Goal: Task Accomplishment & Management: Manage account settings

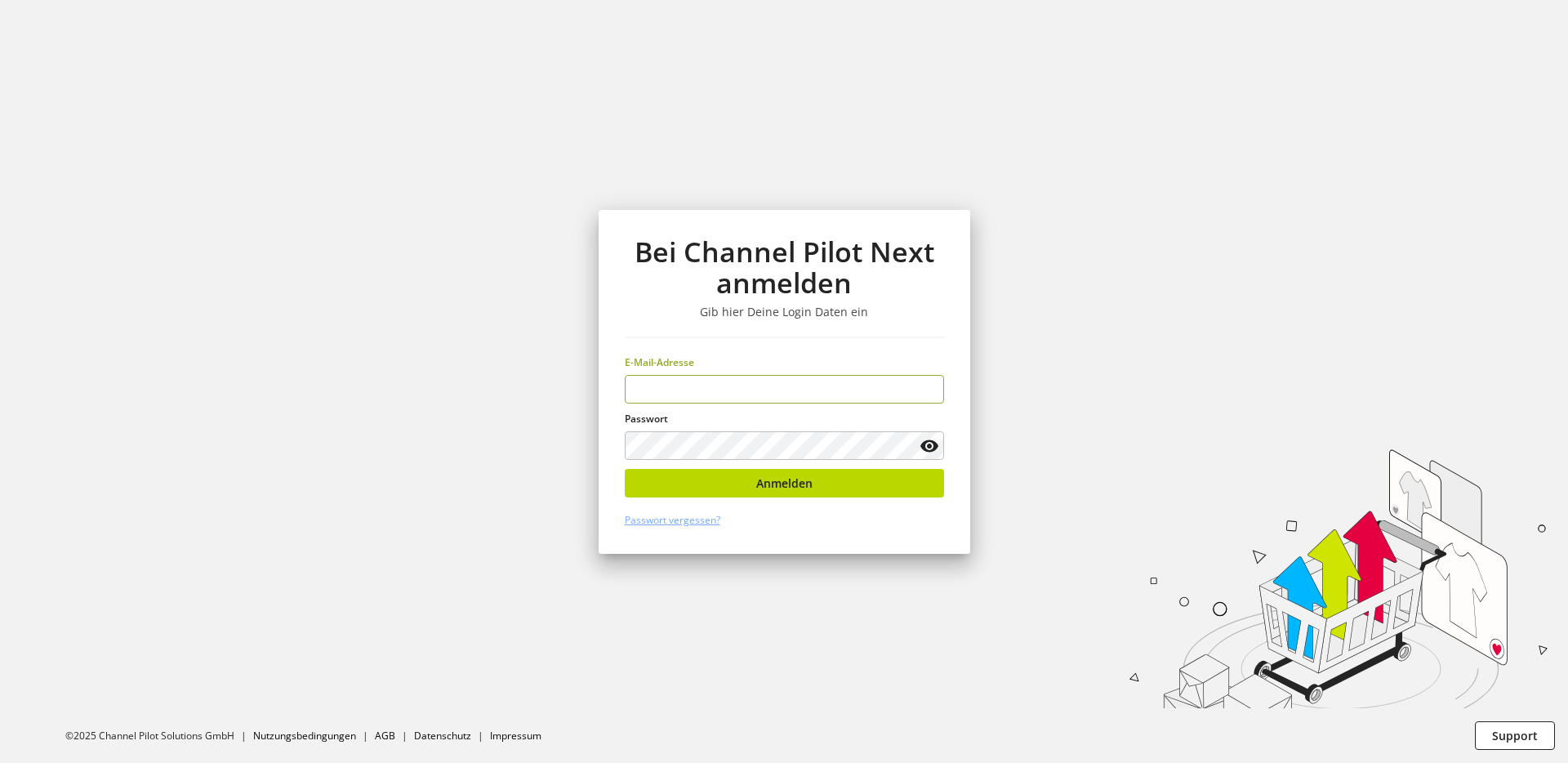
click at [670, 384] on input "email" at bounding box center [784, 388] width 319 height 29
type input "**********"
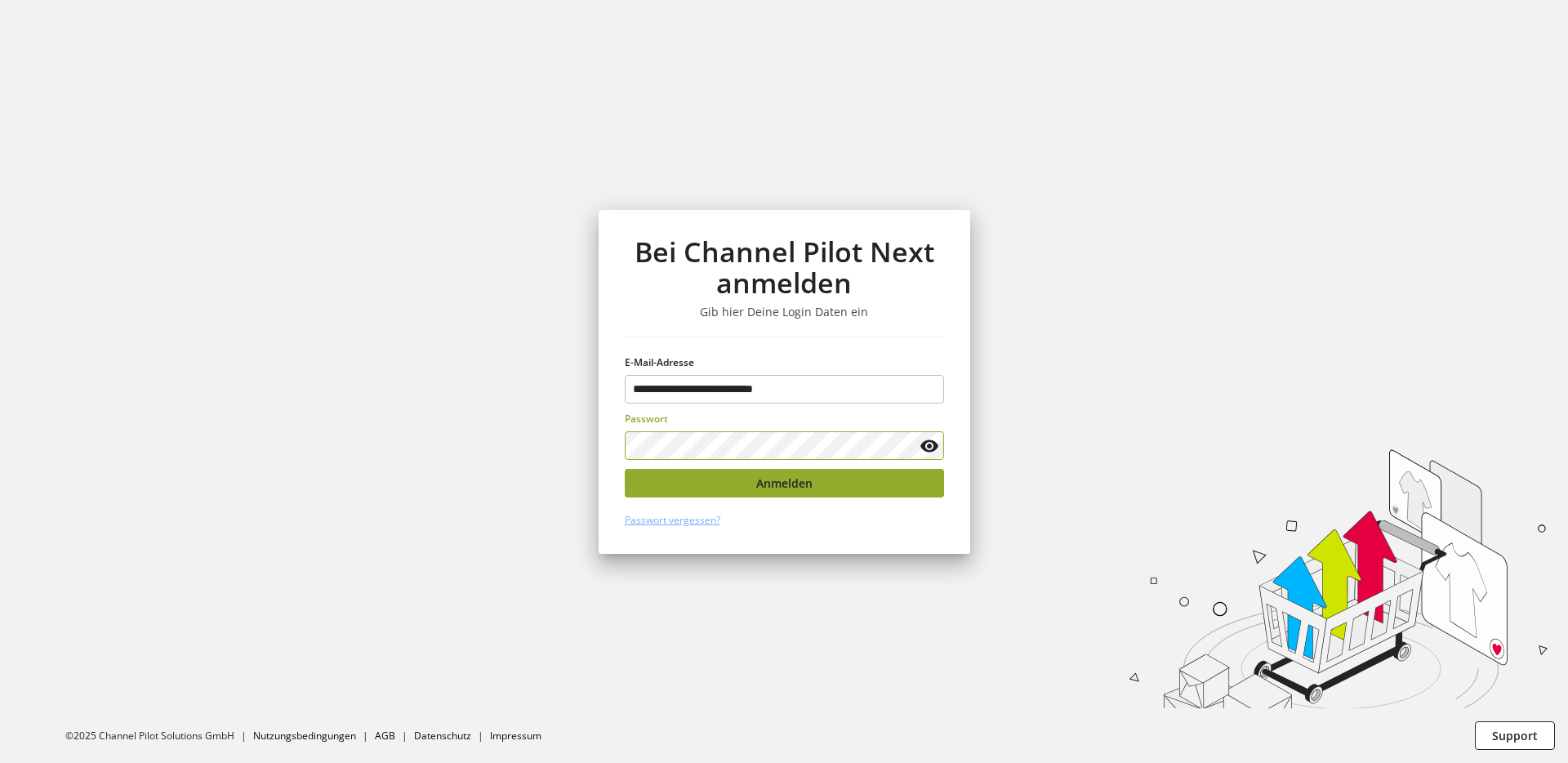
click at [774, 480] on span "Anmelden" at bounding box center [784, 483] width 56 height 17
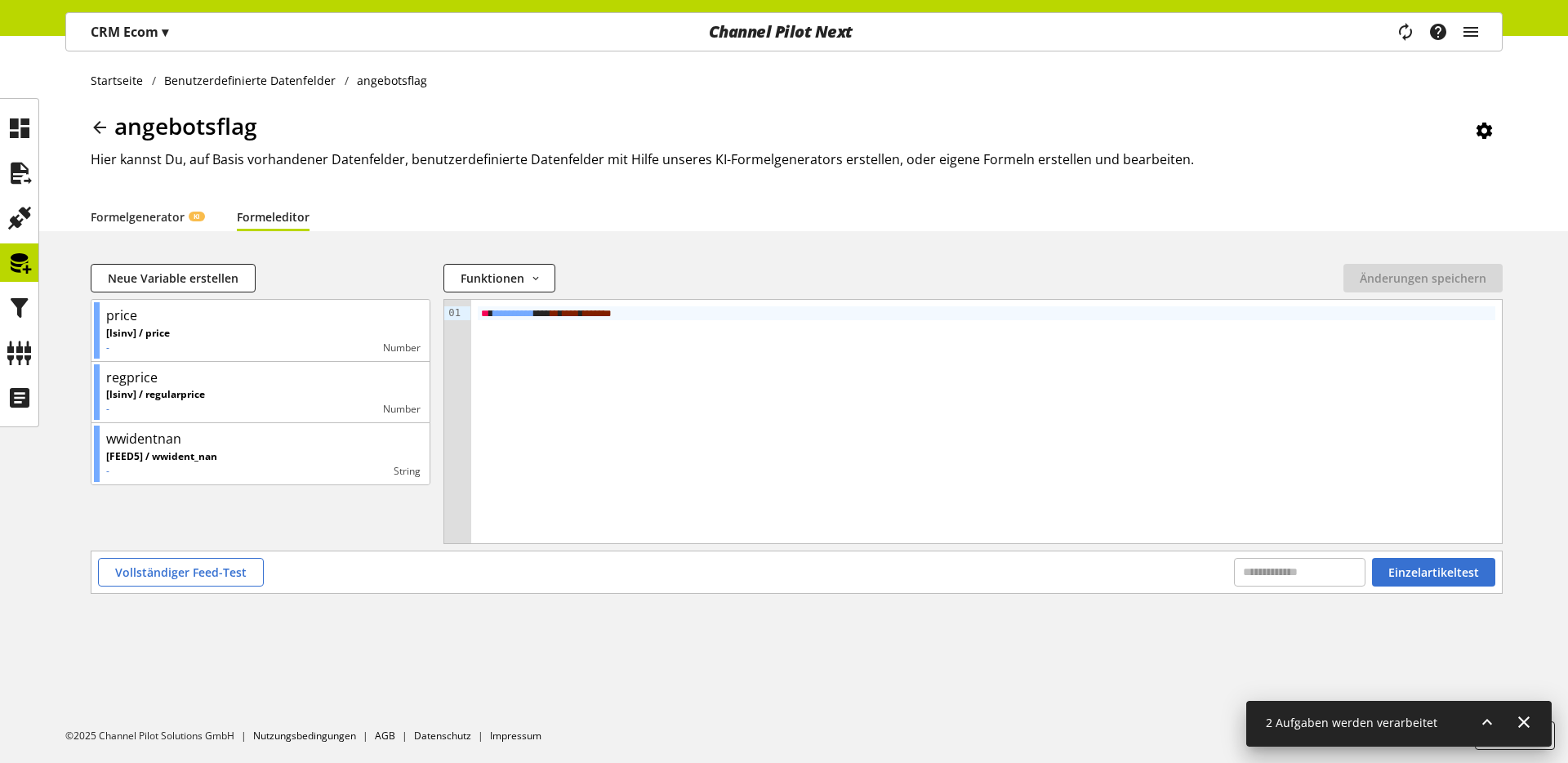
click at [1482, 719] on icon at bounding box center [1487, 722] width 20 height 29
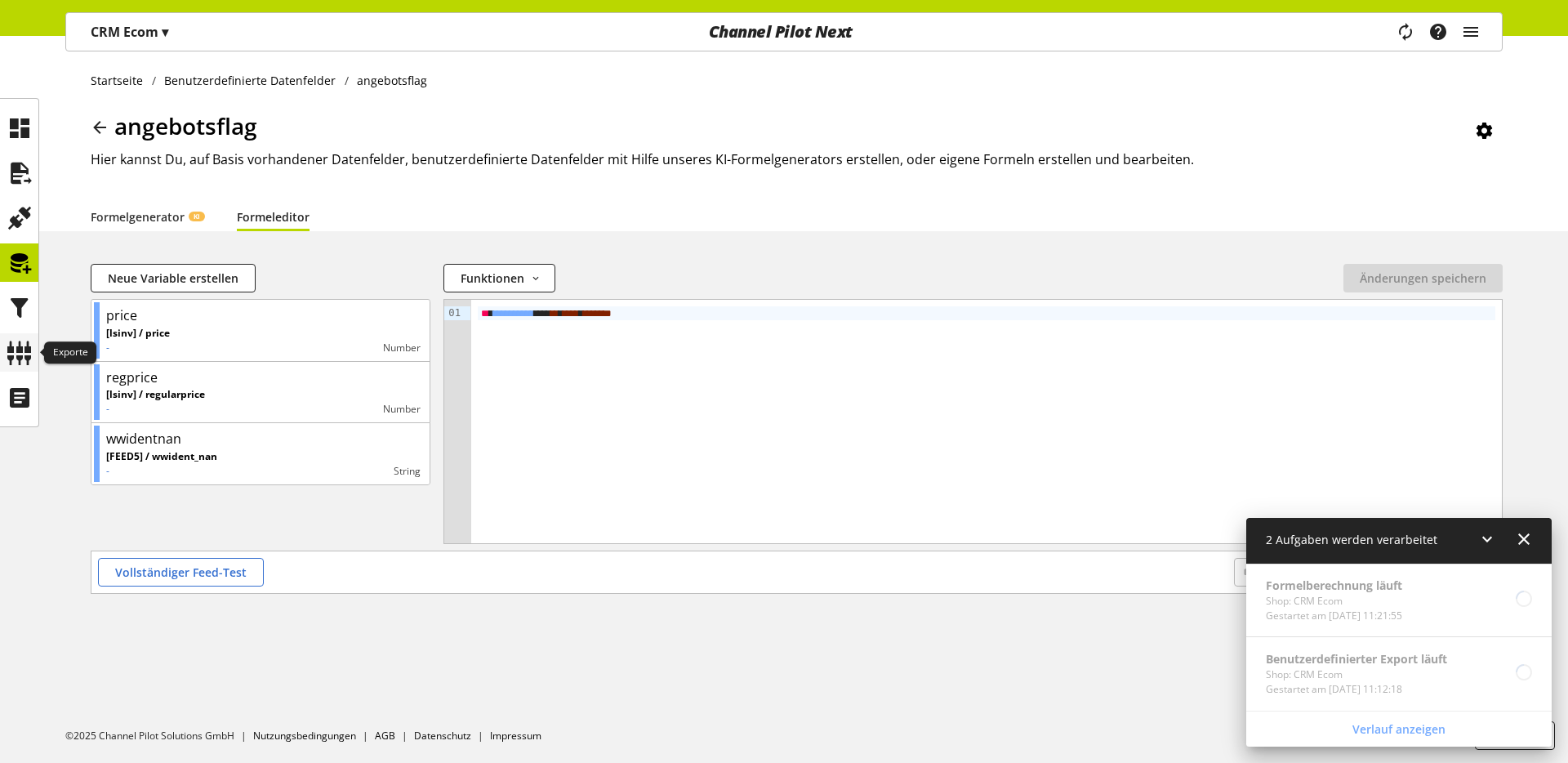
click at [19, 347] on icon at bounding box center [20, 353] width 26 height 33
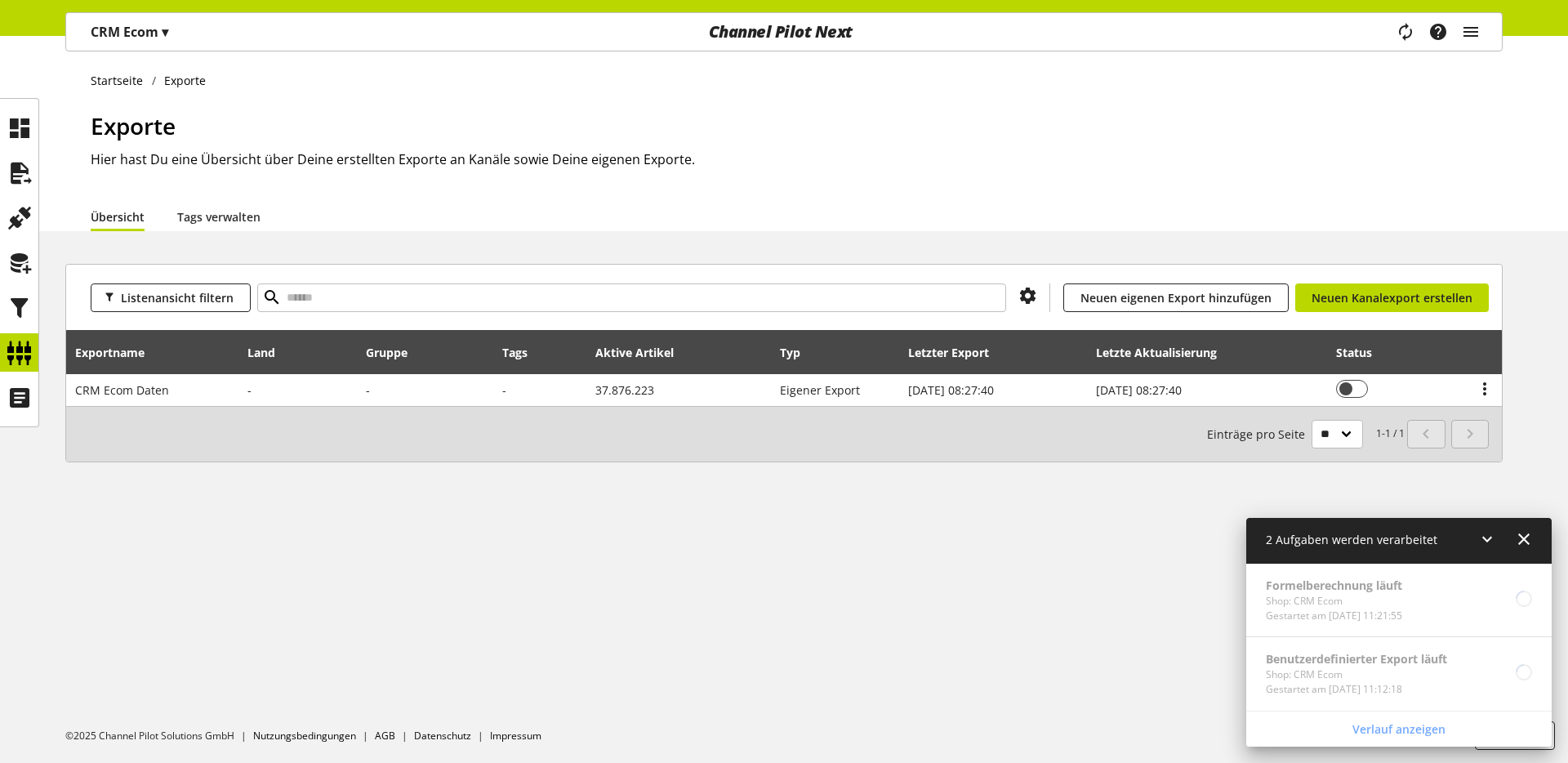
click at [1483, 530] on icon at bounding box center [1487, 539] width 20 height 29
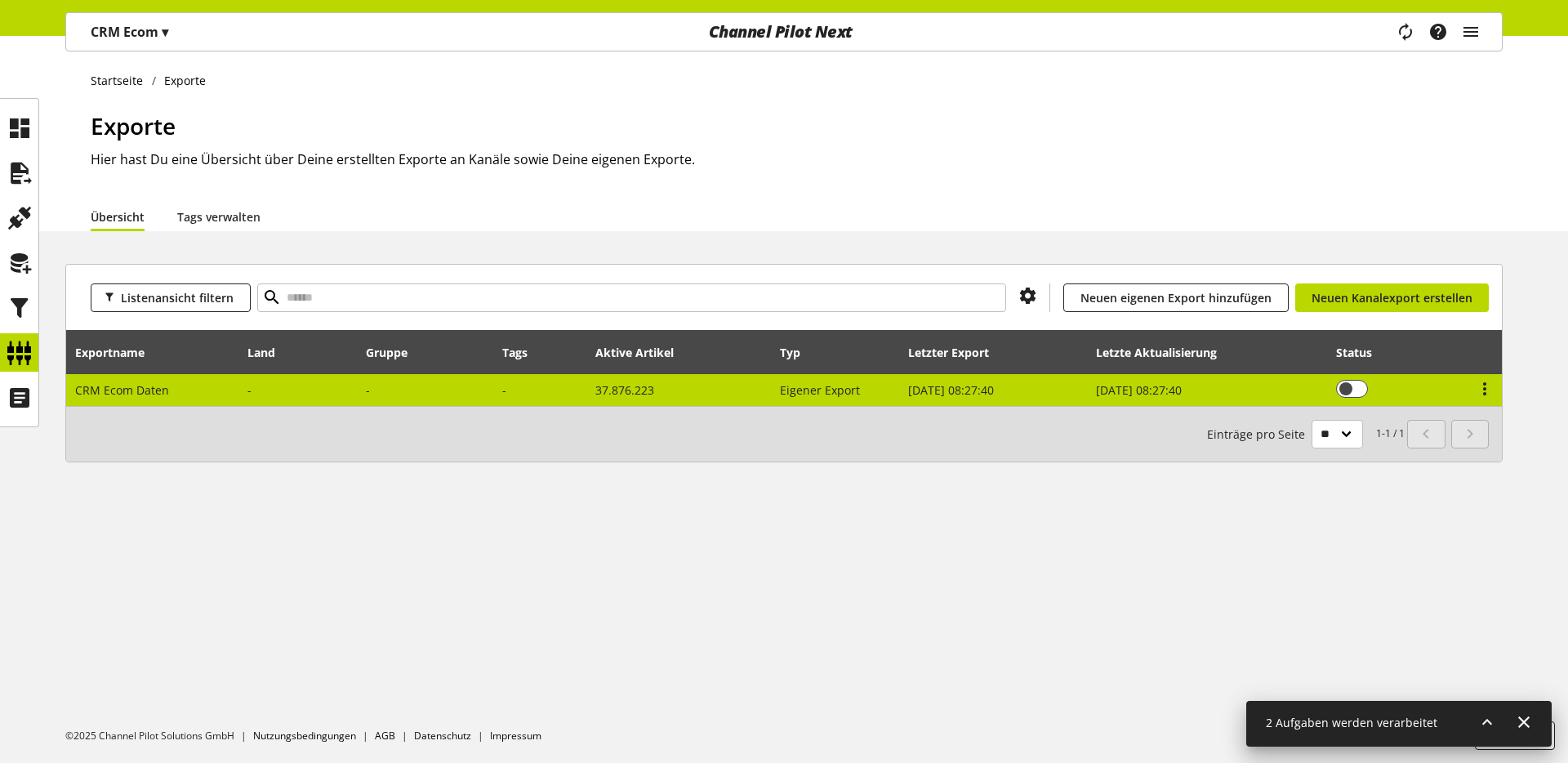
click at [339, 387] on td at bounding box center [298, 389] width 119 height 32
select select "********"
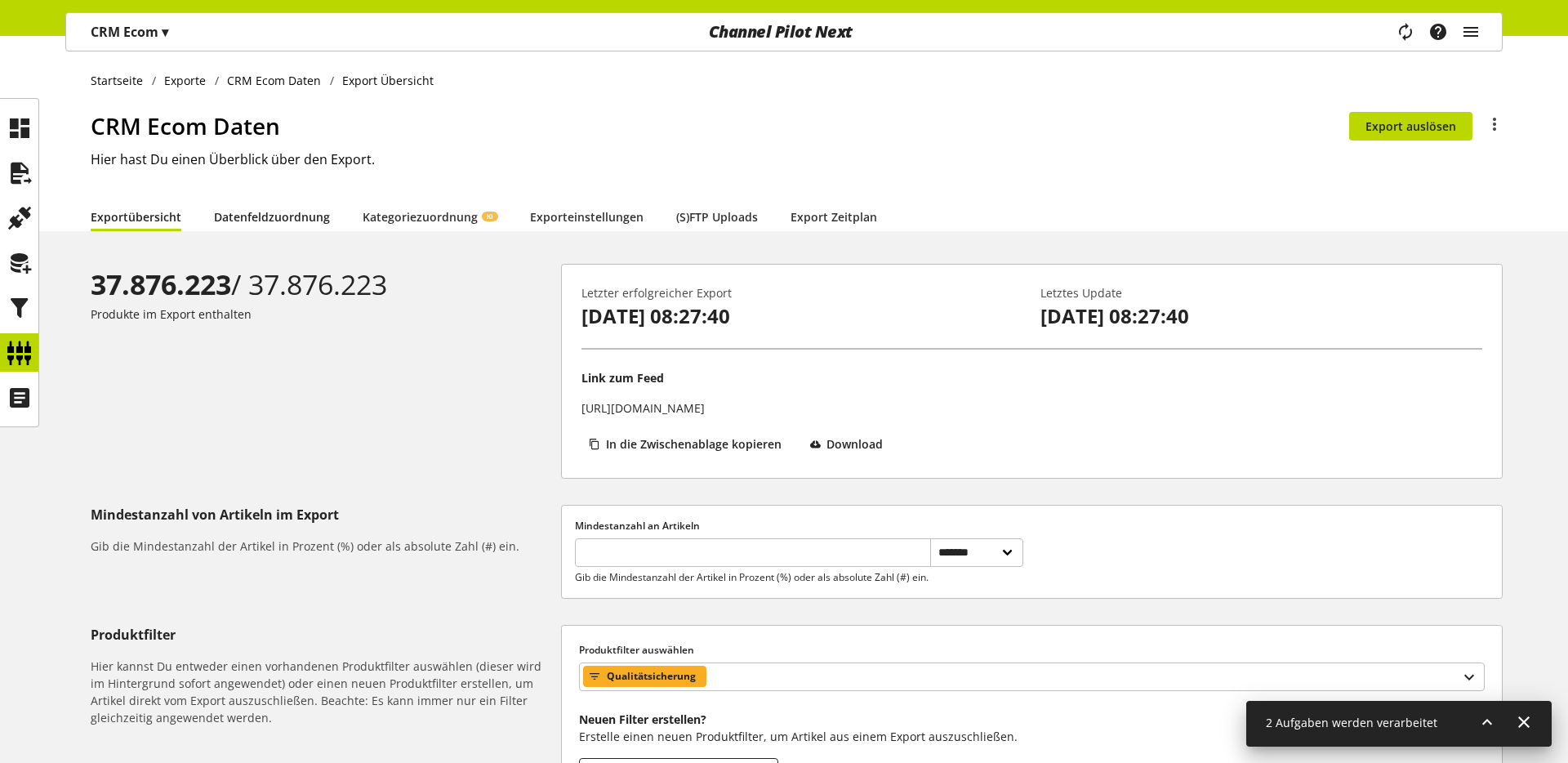
click at [252, 214] on link "Datenfeldzuordnung" at bounding box center [272, 217] width 116 height 17
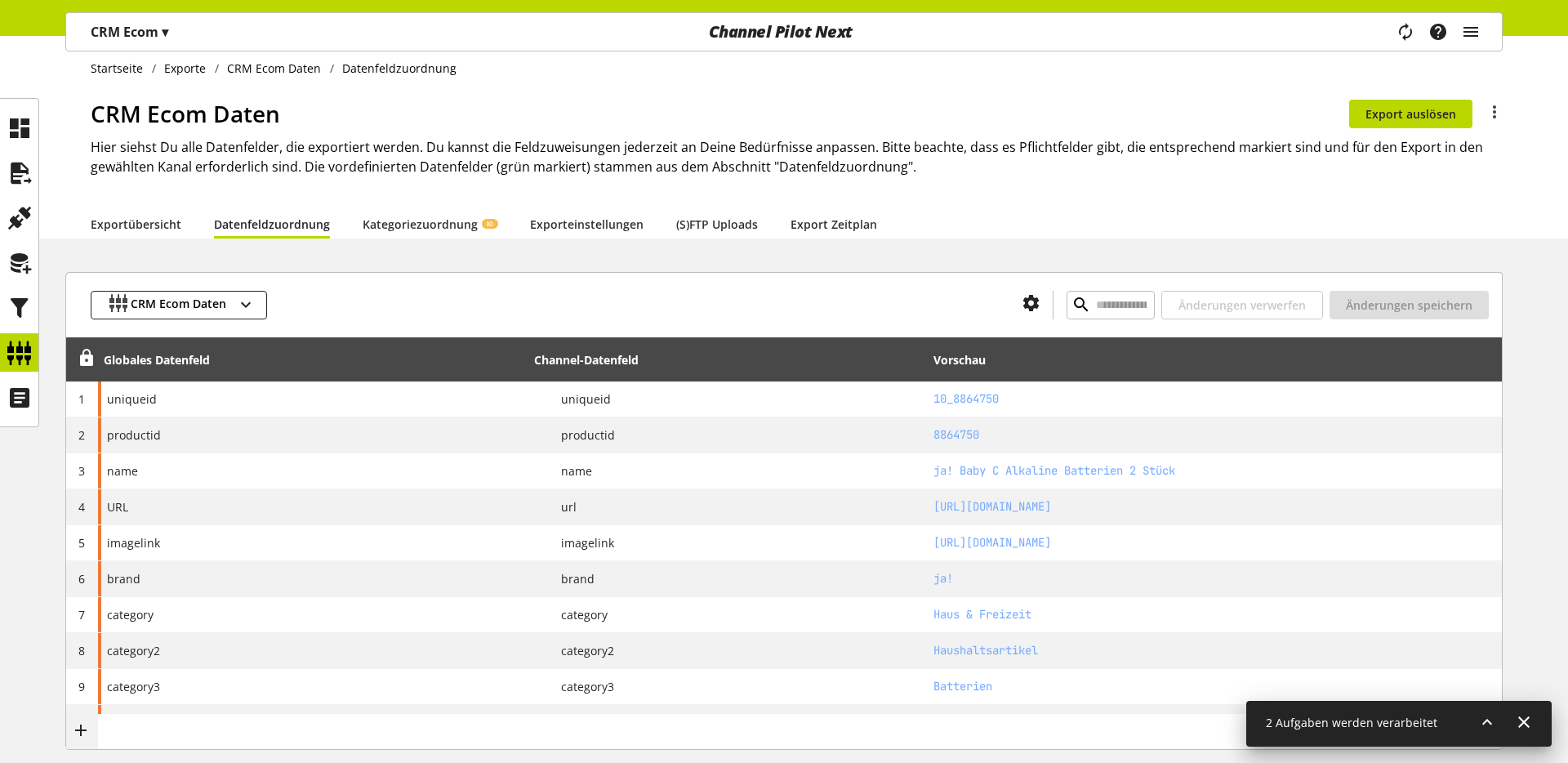
scroll to position [8, 0]
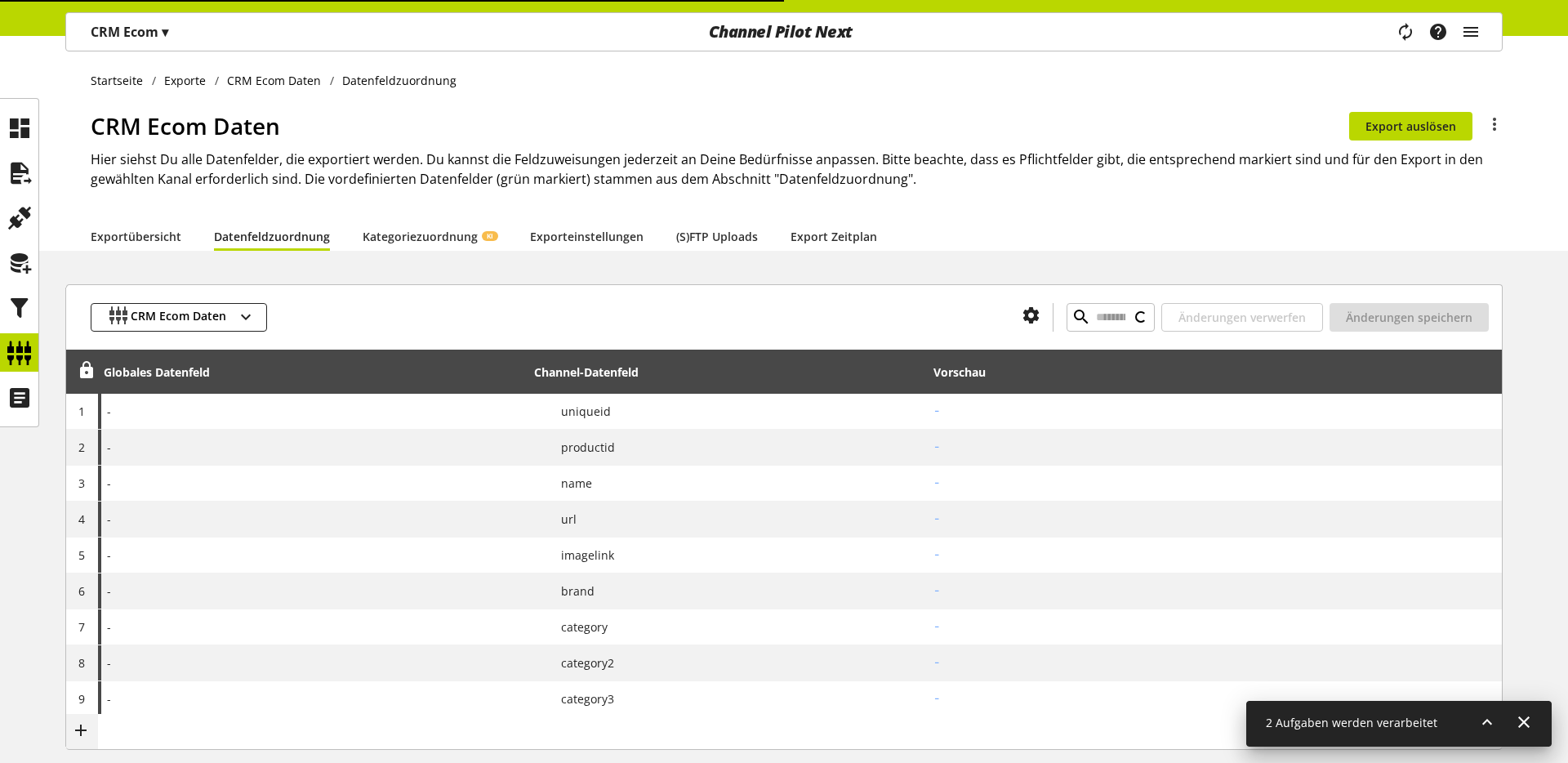
click at [1494, 725] on icon at bounding box center [1487, 722] width 20 height 29
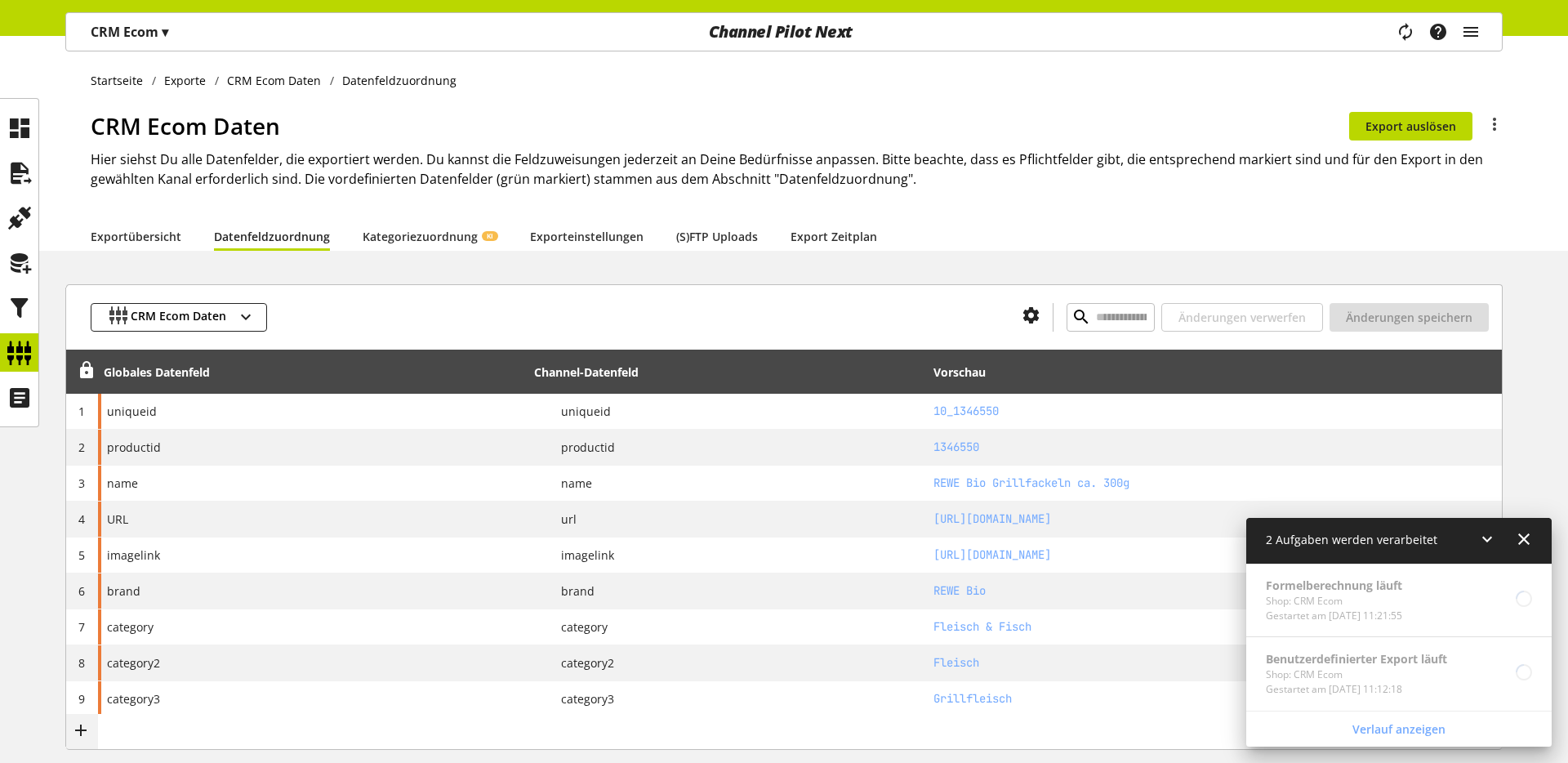
click at [1486, 538] on icon at bounding box center [1487, 539] width 20 height 29
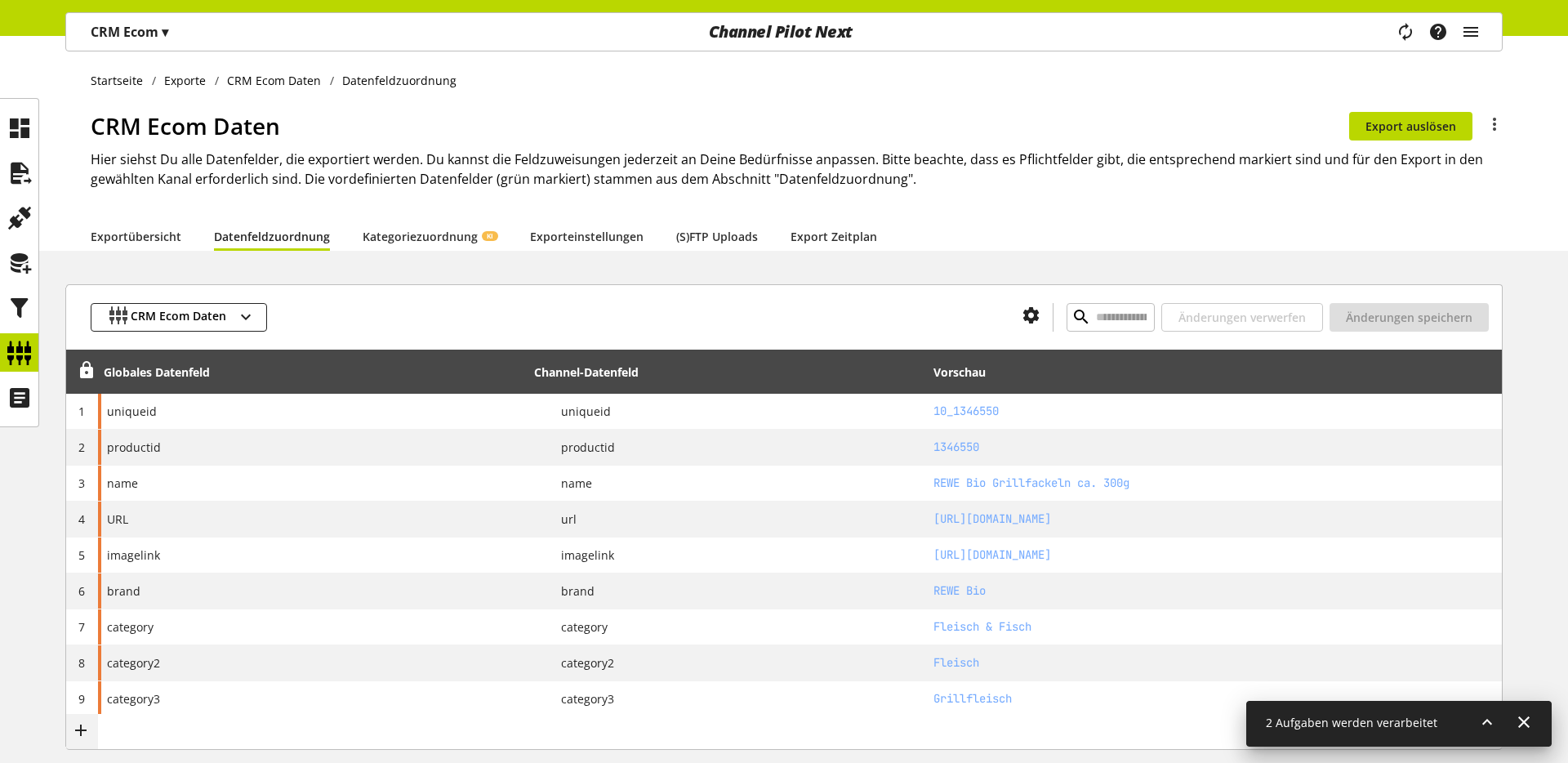
click at [337, 170] on h2 "Hier siehst Du alle Datenfelder, die exportiert werden. Du kannst die Feldzuwei…" at bounding box center [797, 168] width 1412 height 39
click at [241, 234] on link "Datenfeldzuordnung" at bounding box center [272, 237] width 116 height 17
click at [171, 234] on link "Exportübersicht" at bounding box center [136, 237] width 91 height 17
select select "********"
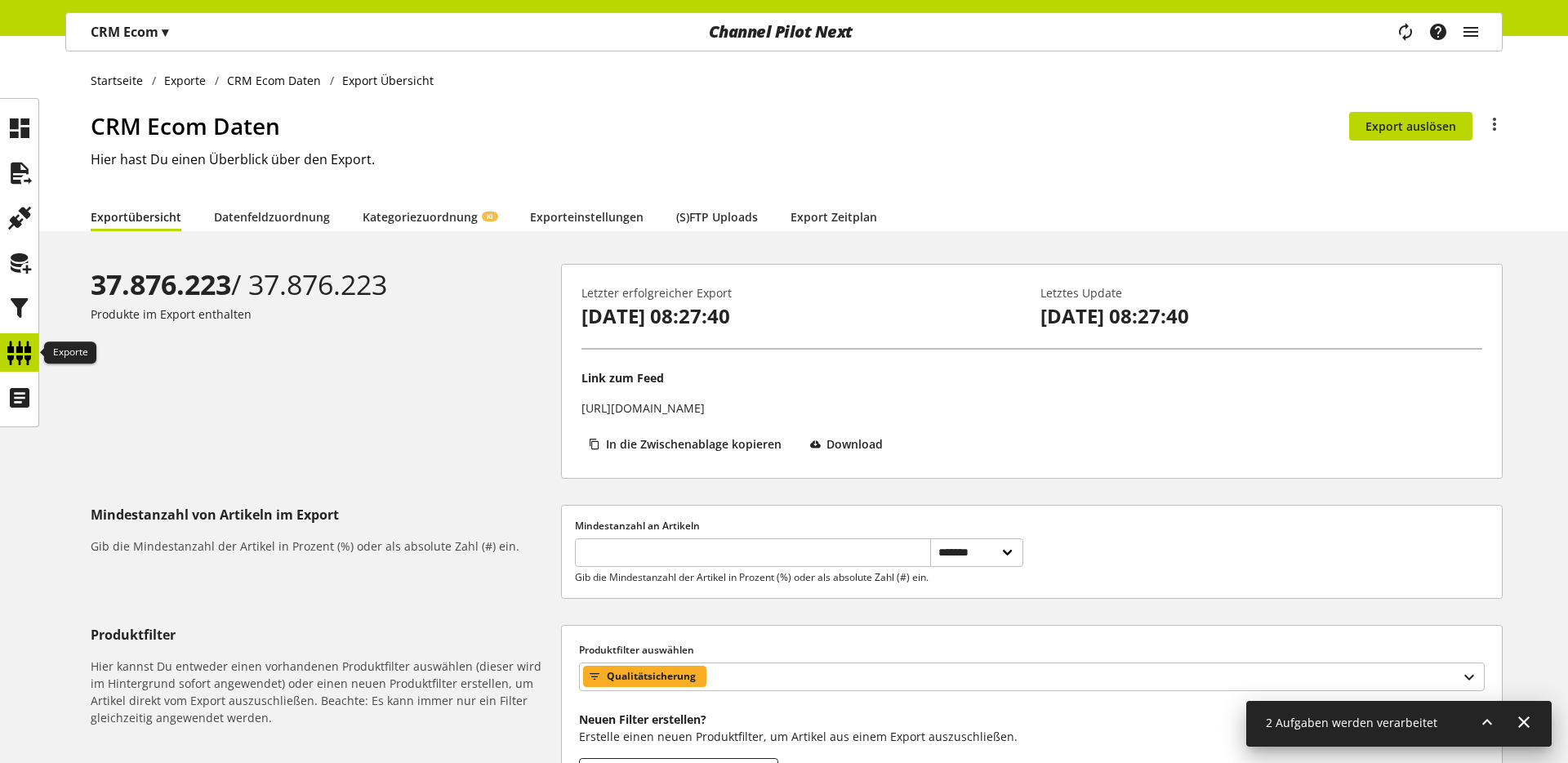
click at [15, 356] on icon at bounding box center [20, 353] width 26 height 33
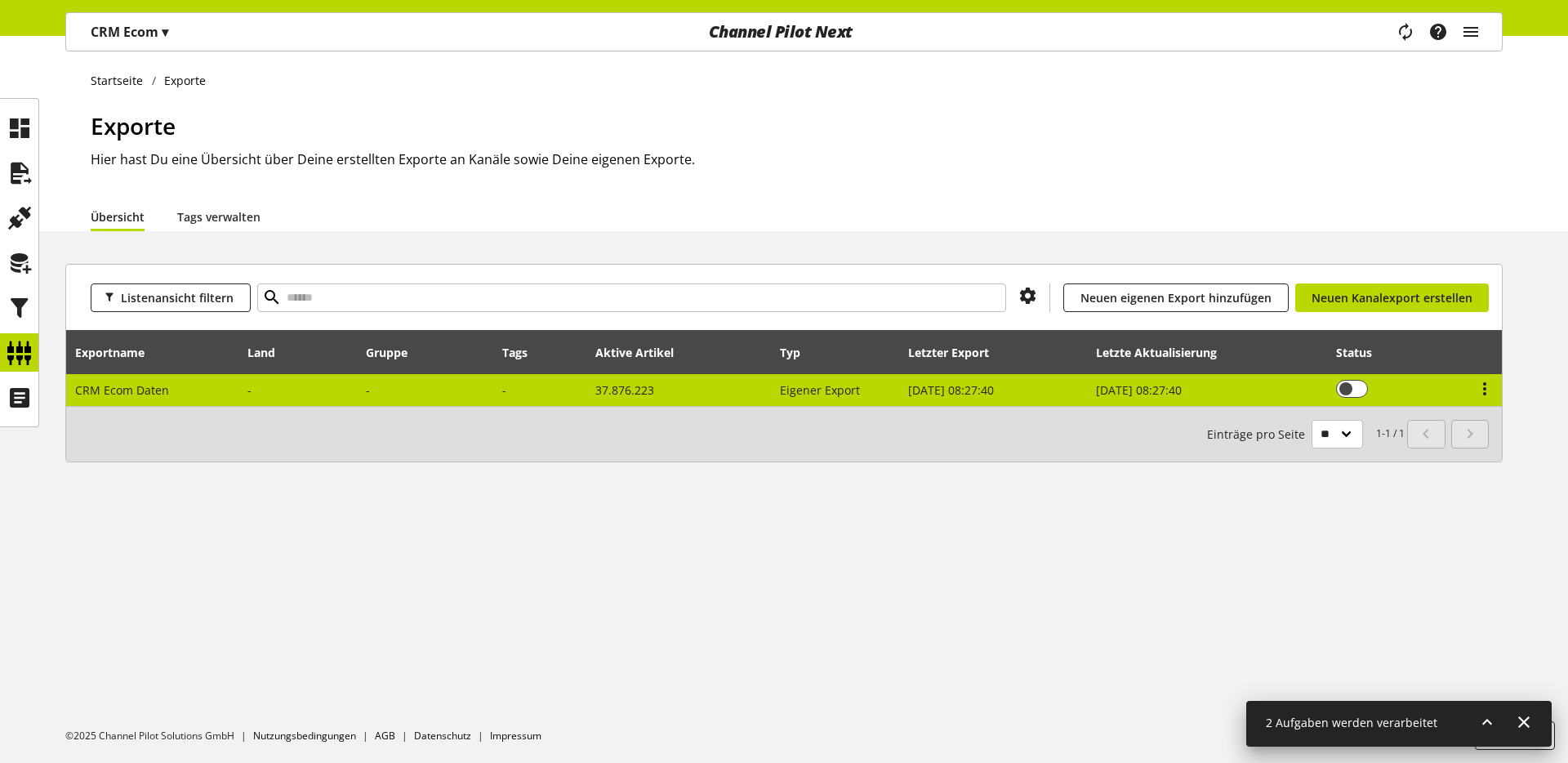
click at [134, 395] on span "CRM Ecom Daten" at bounding box center [122, 390] width 94 height 16
select select "********"
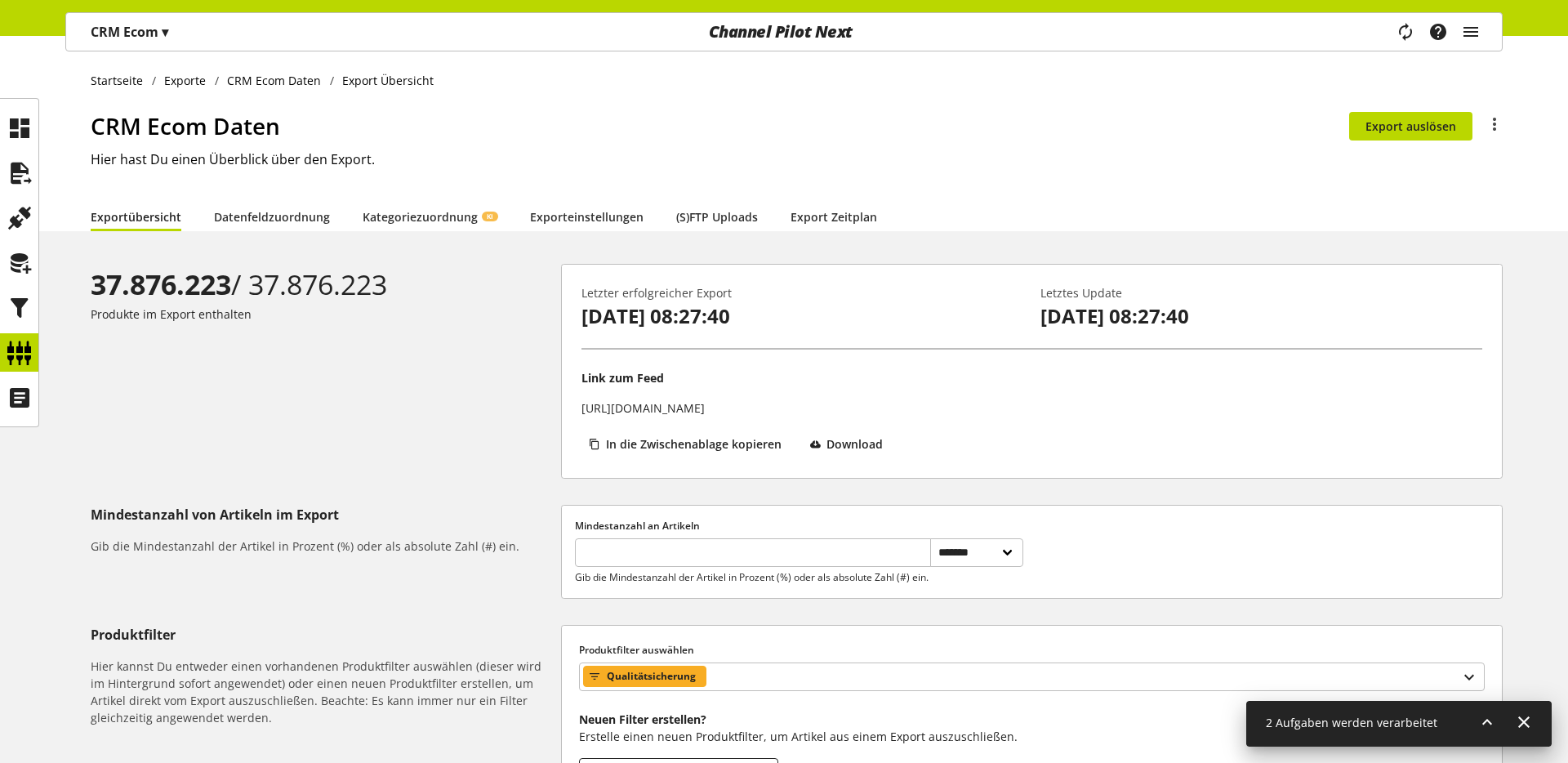
click at [1532, 721] on icon at bounding box center [1524, 722] width 20 height 29
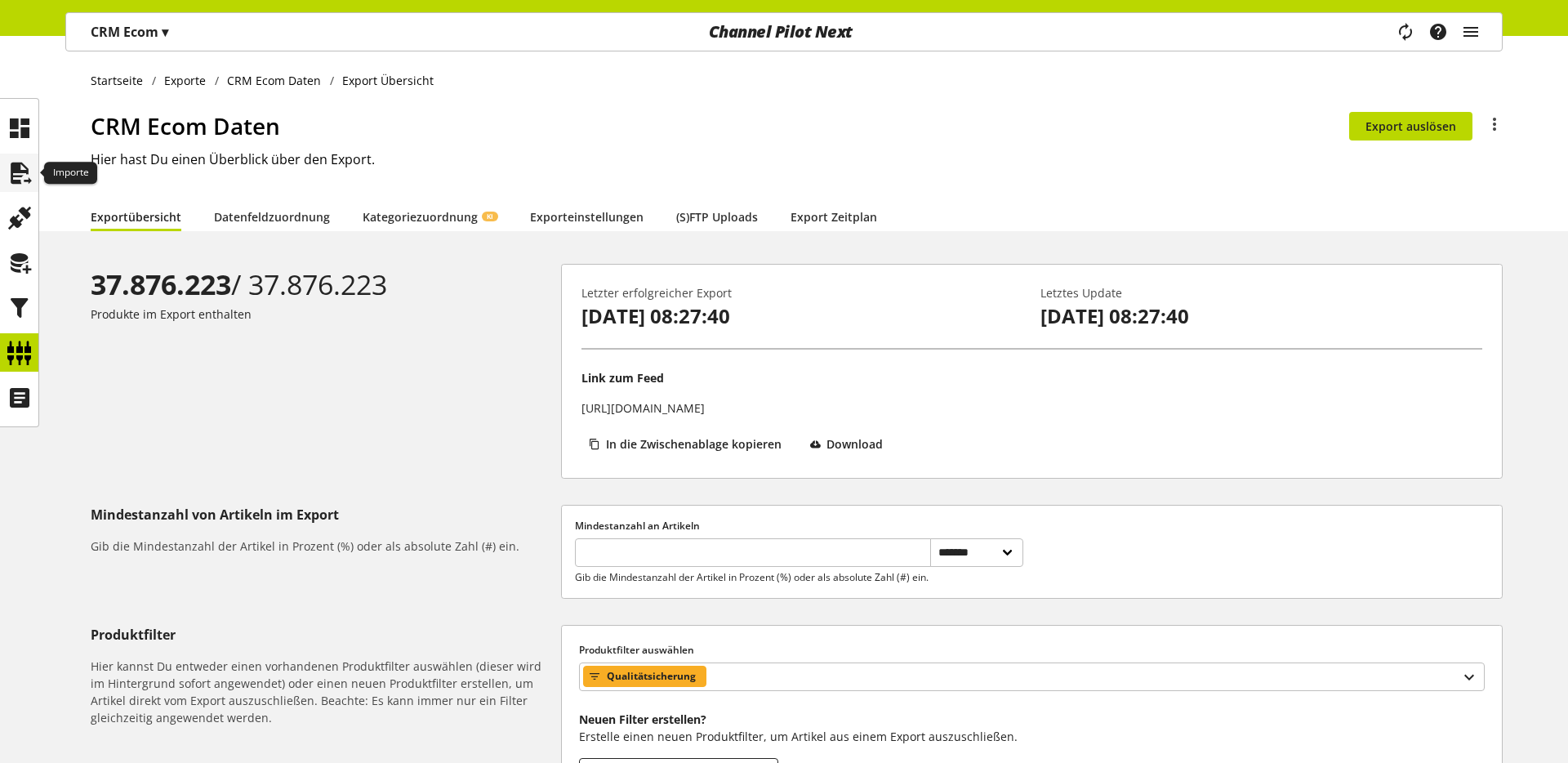
click at [9, 154] on div at bounding box center [19, 173] width 38 height 38
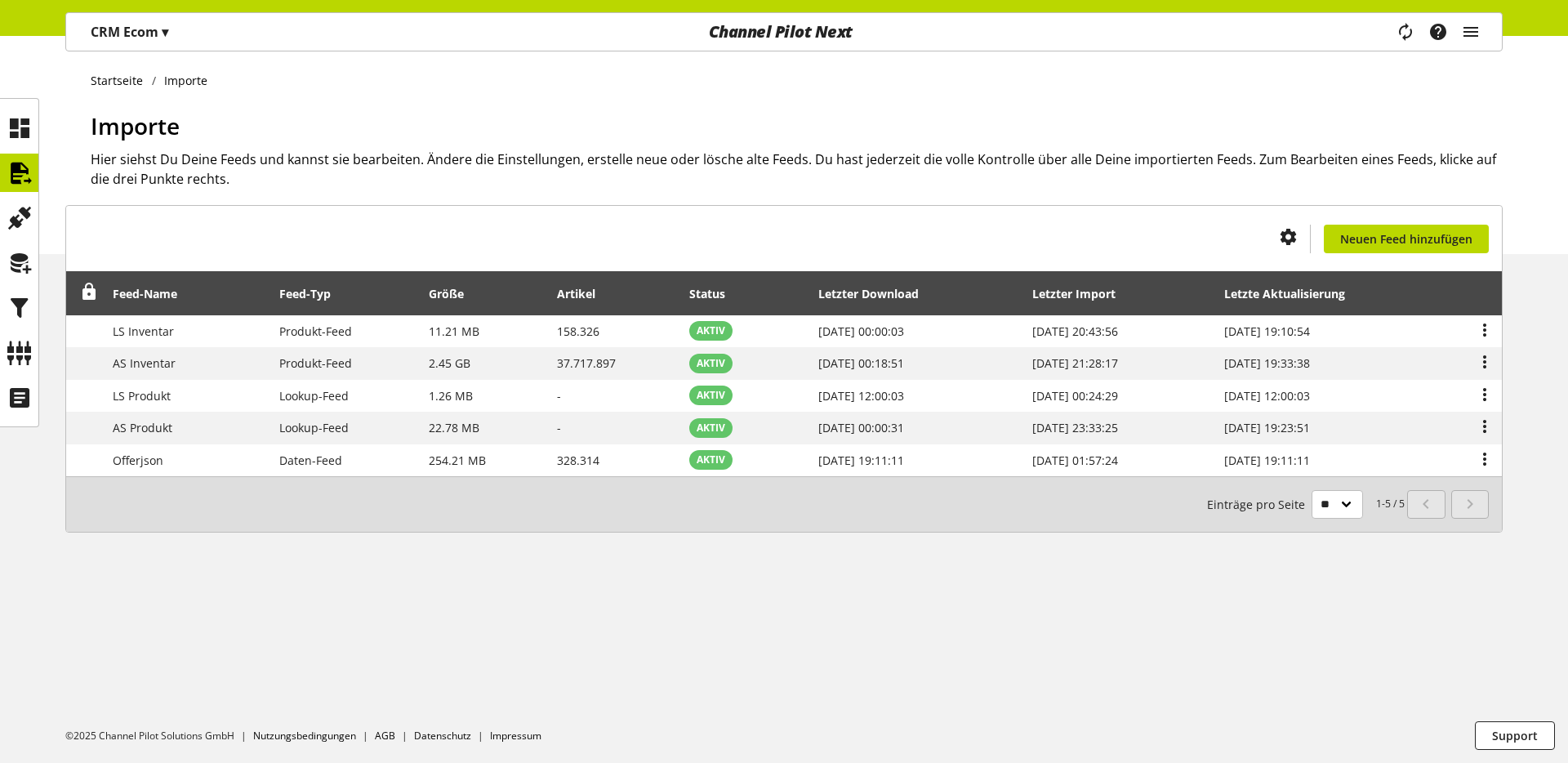
click at [321, 232] on div "Importe Hier siehst Du Deine Feeds und kannst sie bearbeiten. Ändere die Einste…" at bounding box center [797, 181] width 1412 height 146
click at [19, 134] on icon at bounding box center [20, 128] width 26 height 33
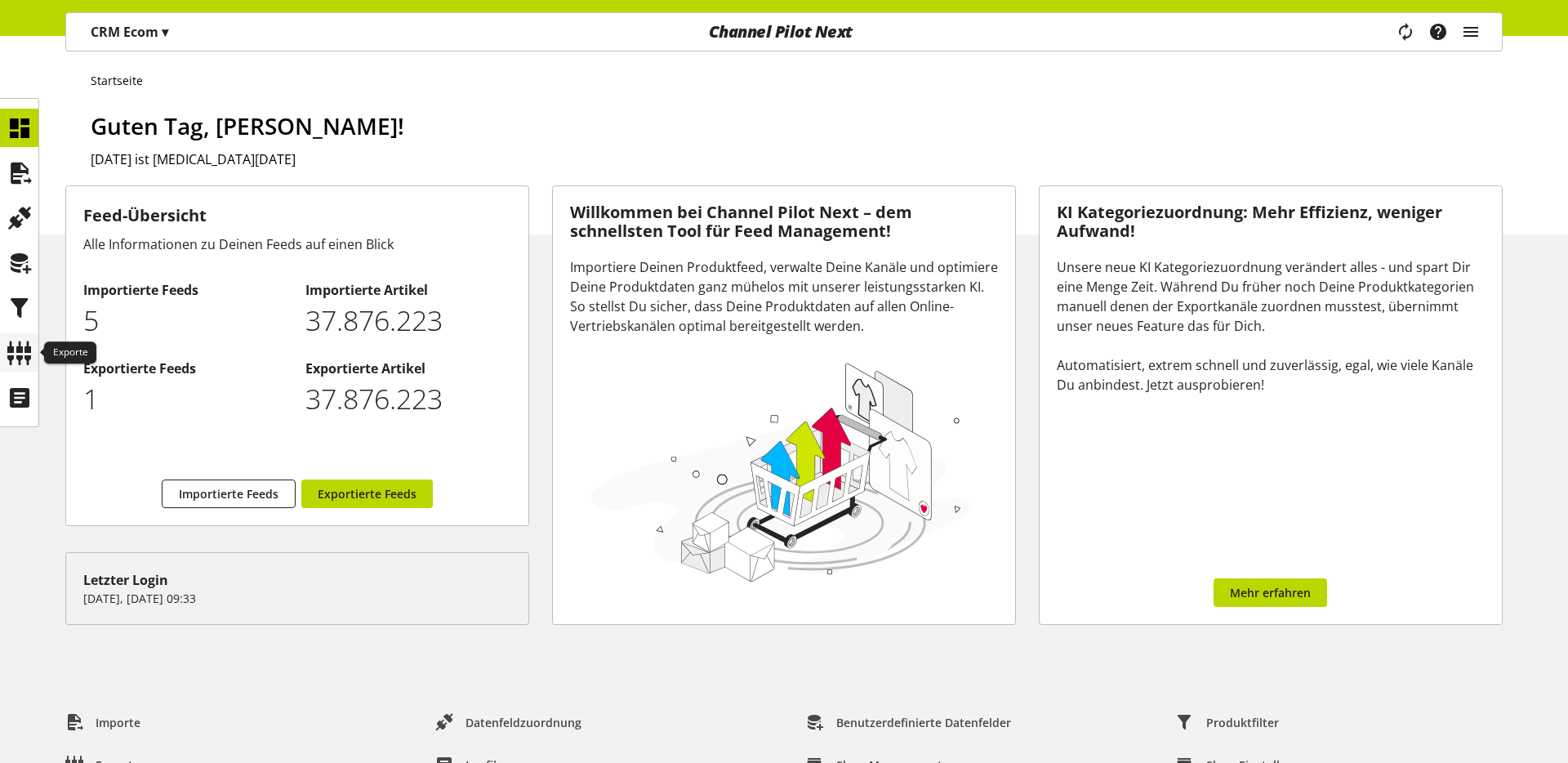
click at [10, 361] on icon at bounding box center [20, 353] width 26 height 33
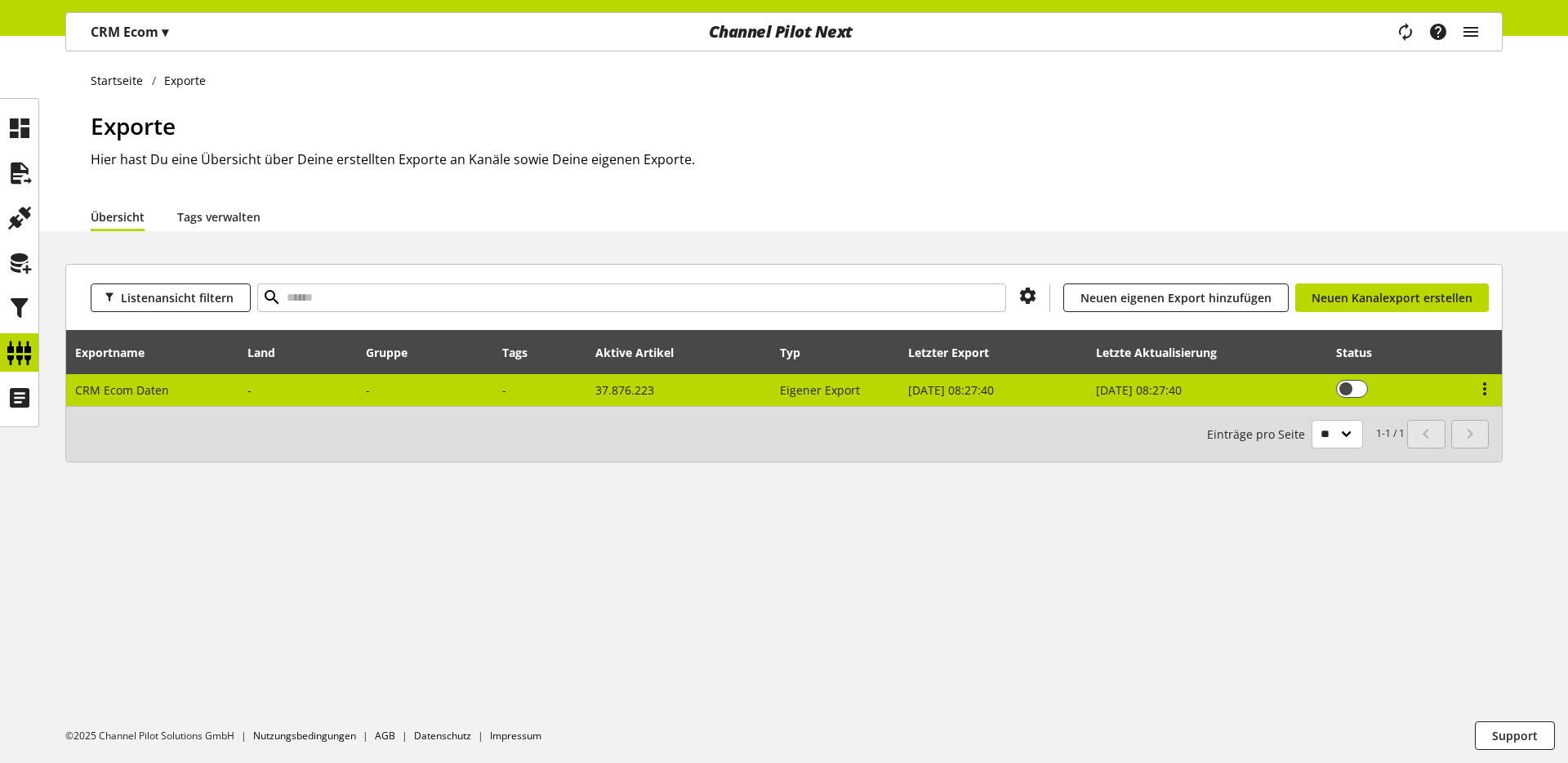
click at [132, 389] on span "CRM Ecom Daten" at bounding box center [122, 390] width 94 height 16
select select "********"
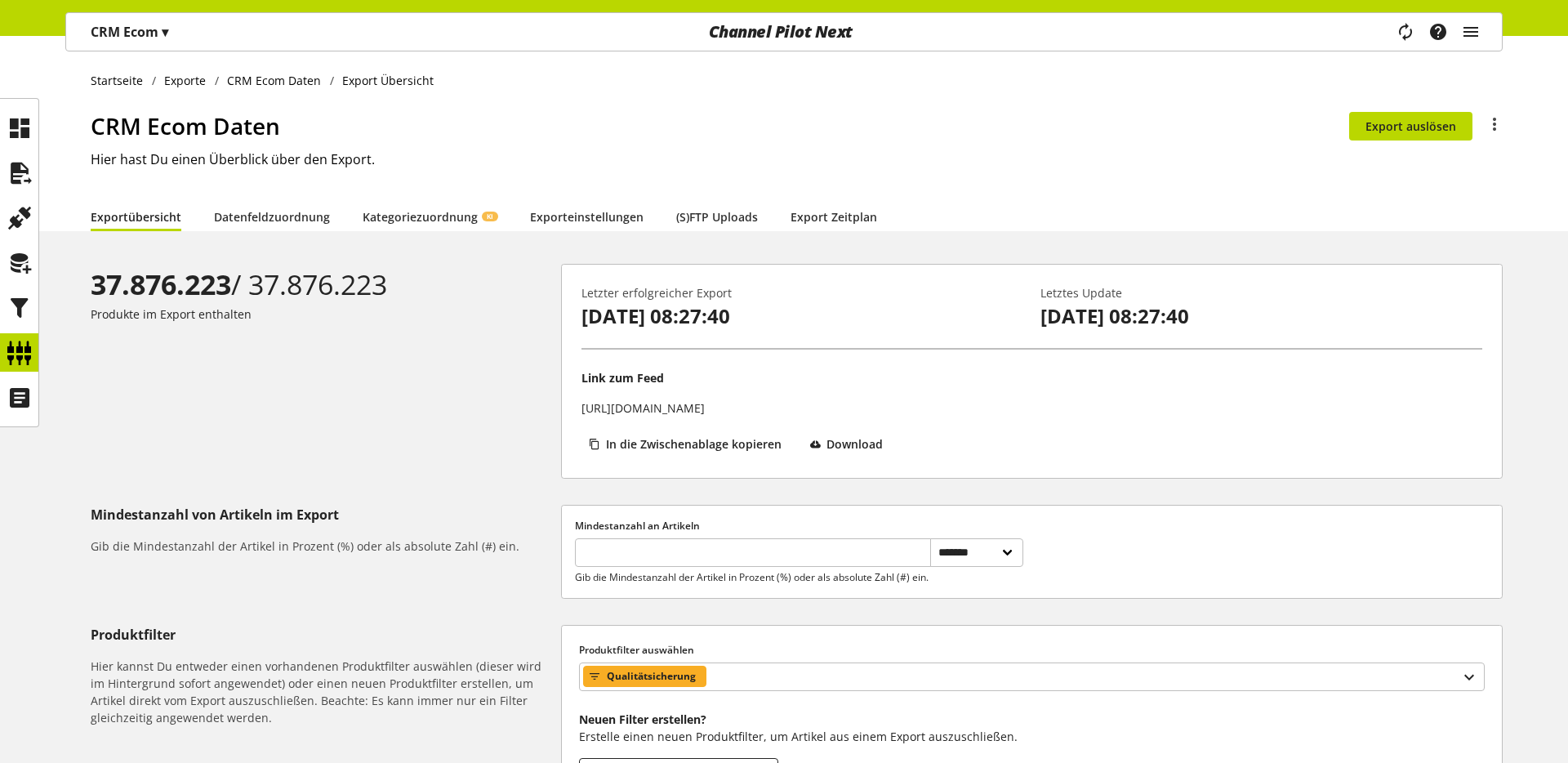
click at [1408, 49] on div "Task-Manager Hilfe-Center Lucas Hönekop lucas.hoenekop@rewe-group.com User Mana…" at bounding box center [1444, 31] width 115 height 37
click at [1403, 40] on icon "main navigation" at bounding box center [1406, 32] width 20 height 29
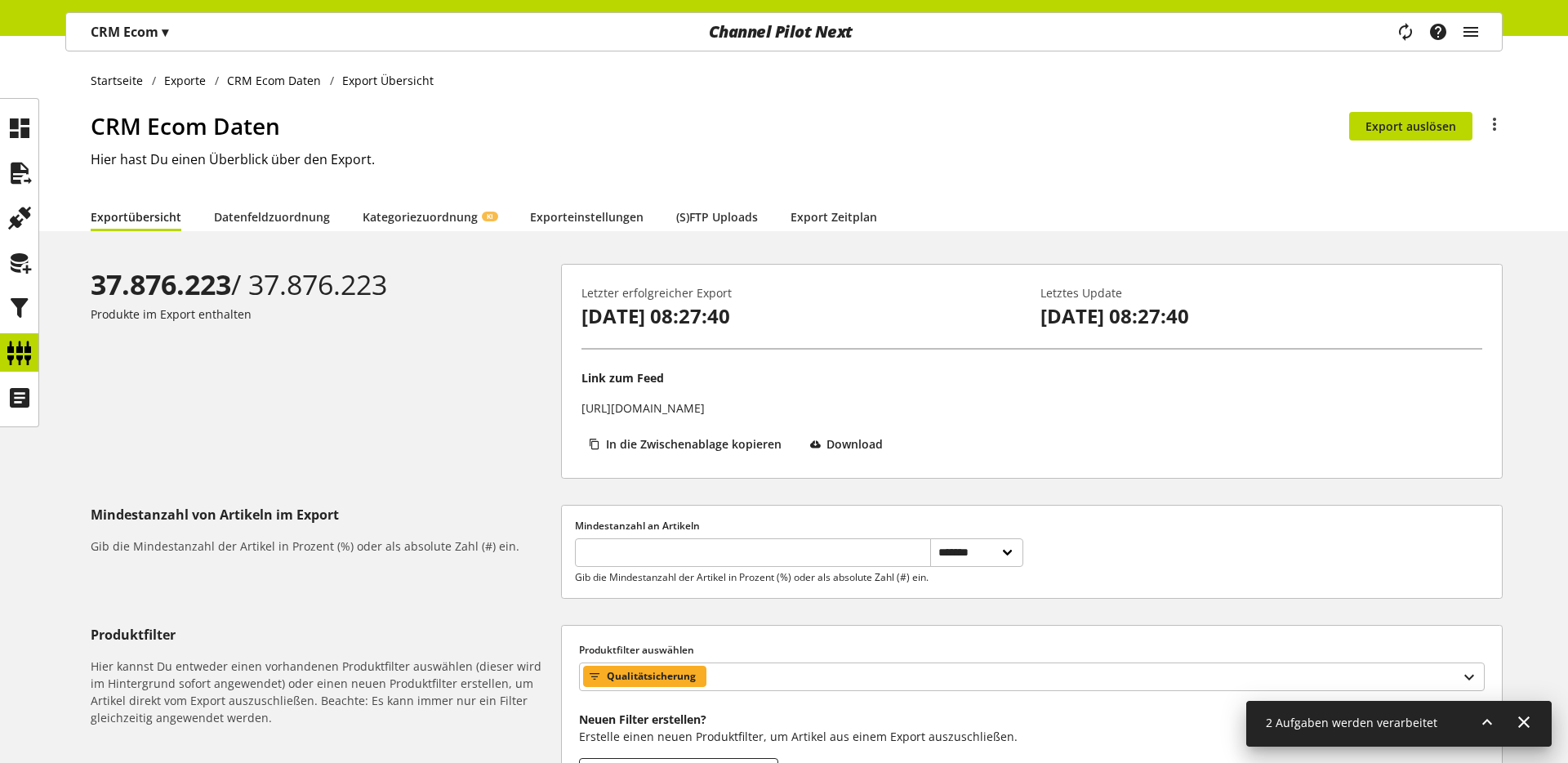
click at [1476, 721] on div "2 Aufgaben werden verarbeitet" at bounding box center [1399, 724] width 305 height 47
click at [1483, 720] on icon at bounding box center [1487, 722] width 20 height 29
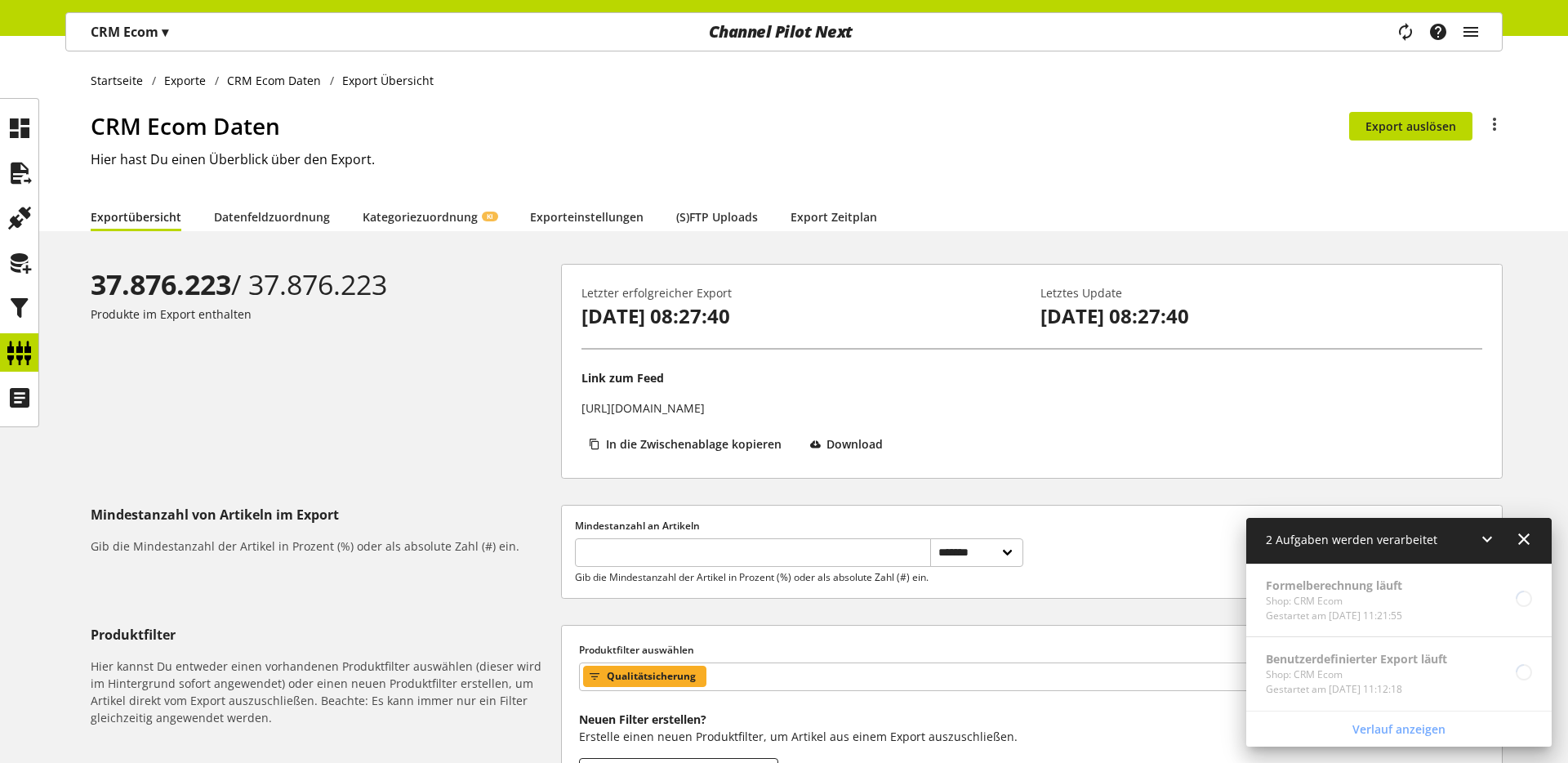
click at [1490, 534] on icon at bounding box center [1487, 539] width 20 height 29
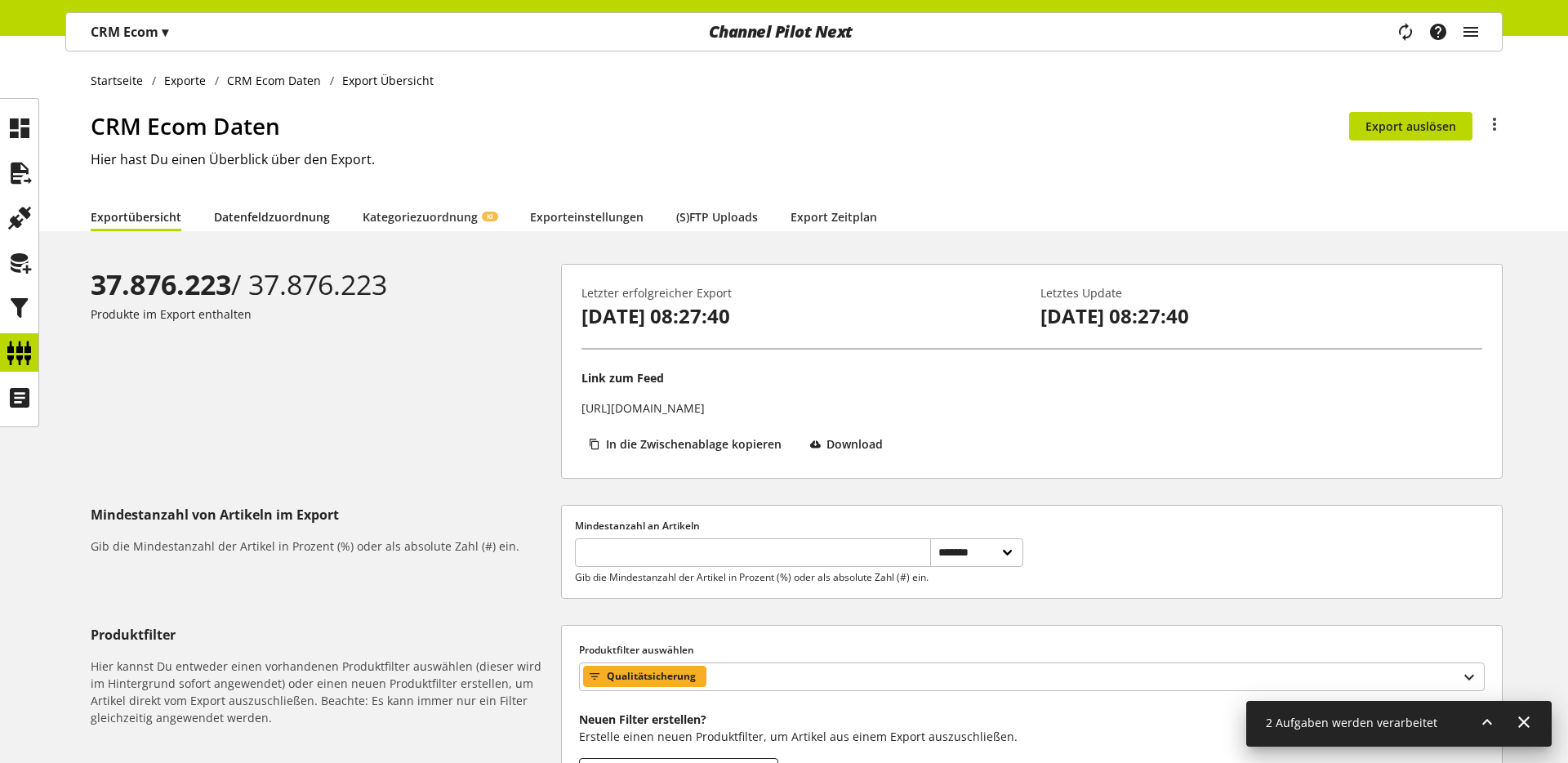
click at [251, 221] on link "Datenfeldzuordnung" at bounding box center [272, 217] width 116 height 17
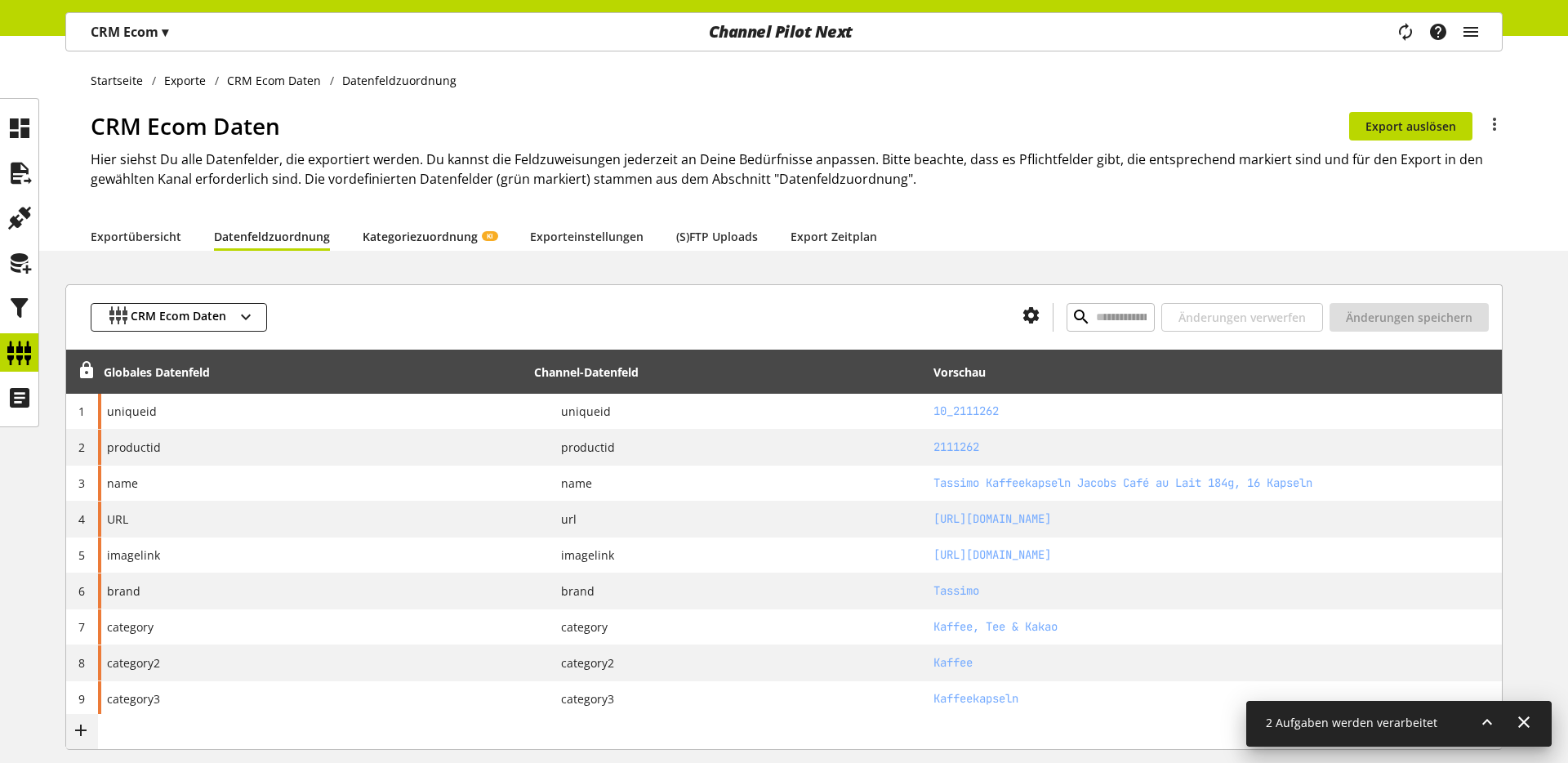
click at [405, 232] on link "Kategoriezuordnung KI" at bounding box center [429, 237] width 134 height 17
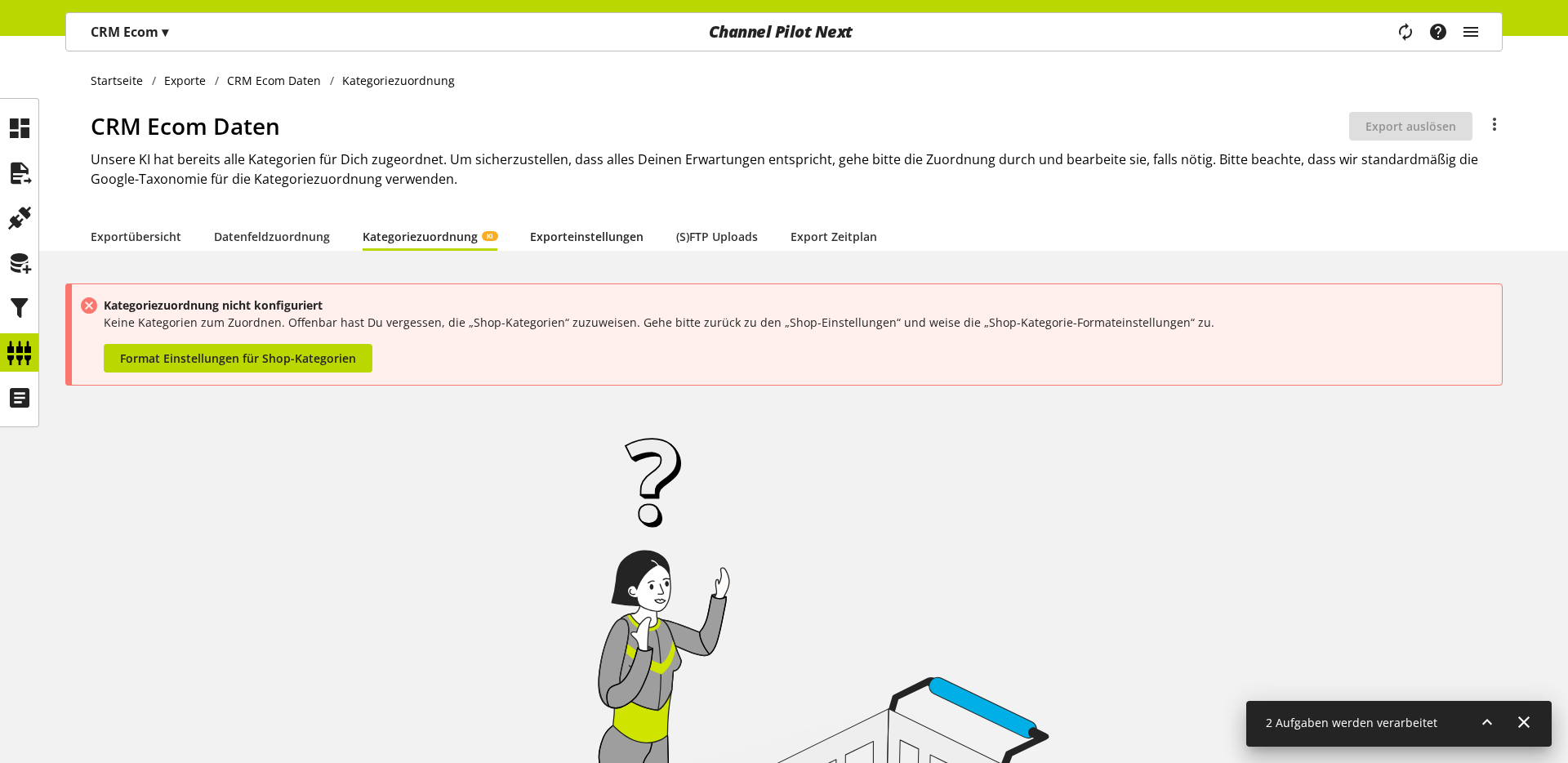
click at [587, 237] on link "Exporteinstellungen" at bounding box center [586, 237] width 114 height 17
select select "*"
select select "***"
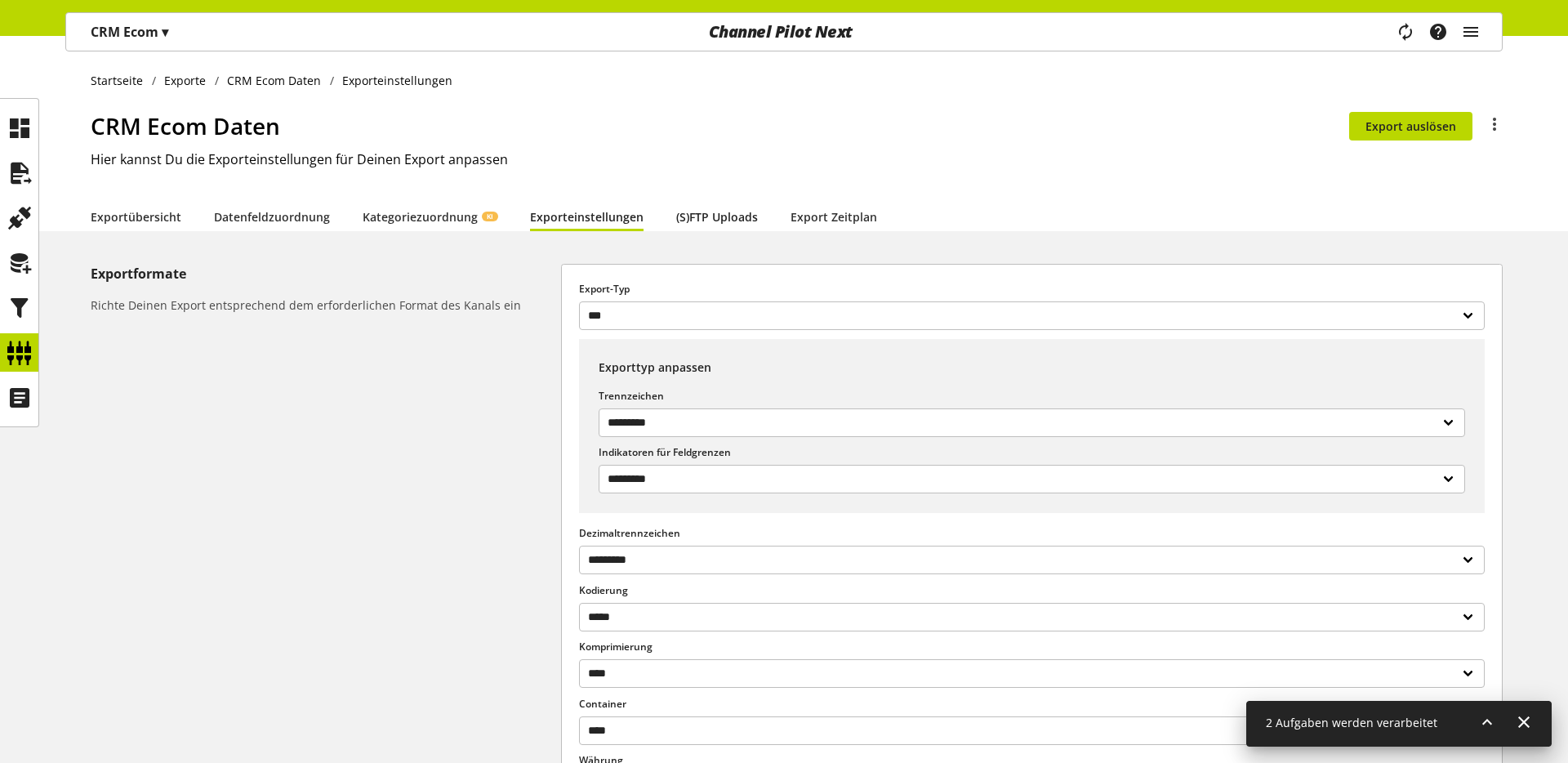
click at [692, 224] on link "(S)FTP Uploads" at bounding box center [717, 217] width 82 height 17
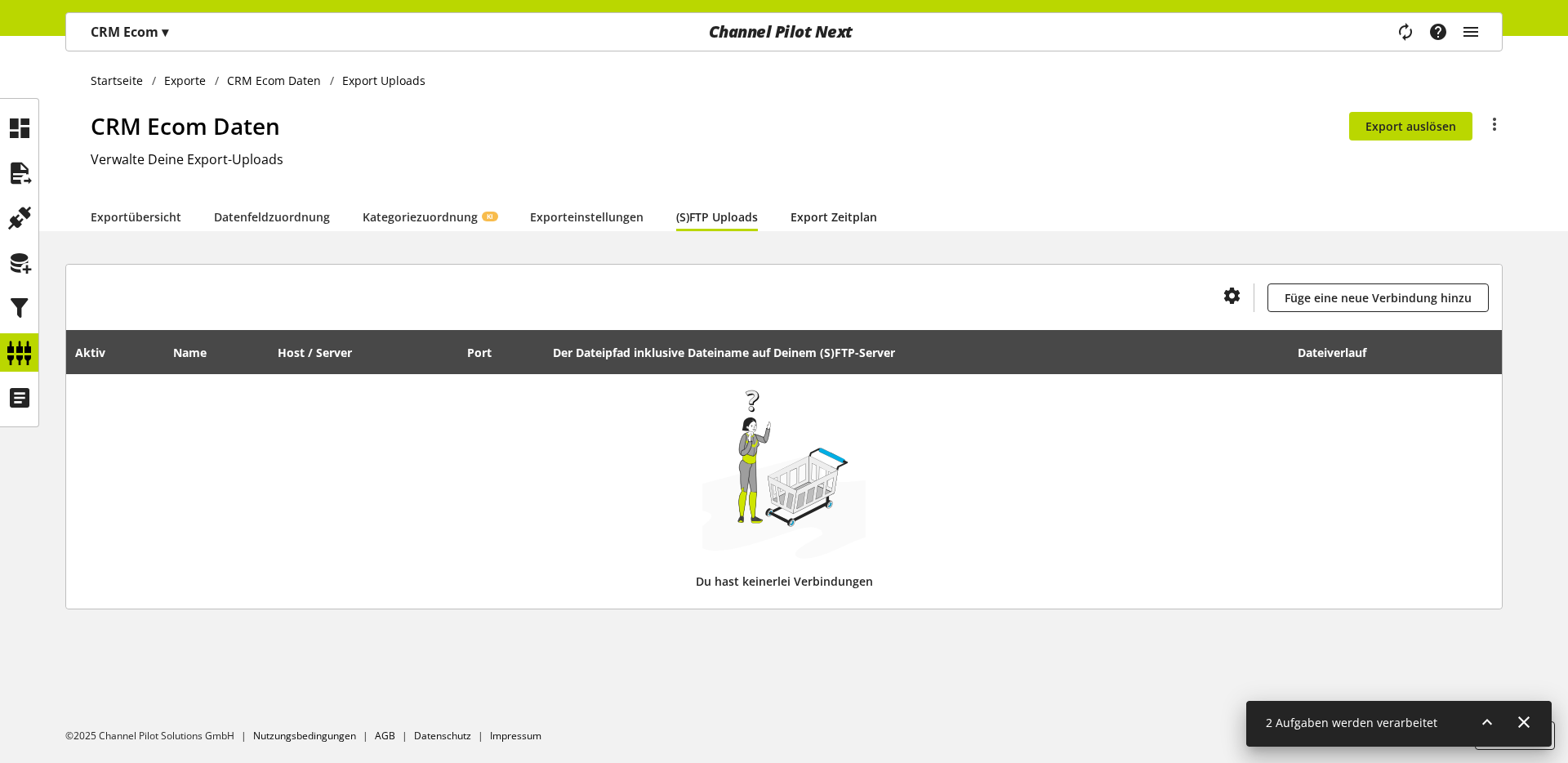
click at [834, 222] on link "Export Zeitplan" at bounding box center [834, 217] width 87 height 17
select select "********"
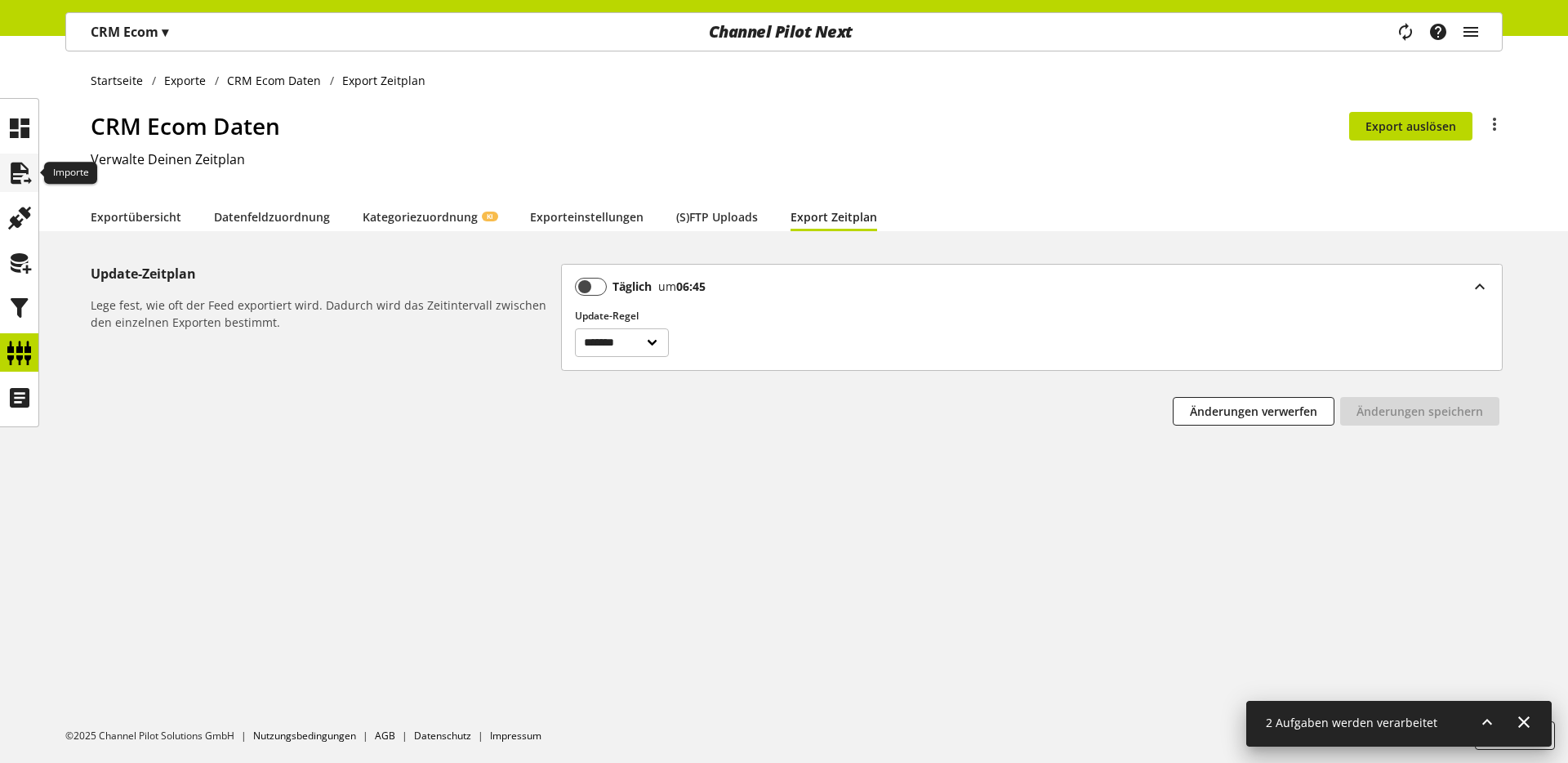
click at [22, 166] on icon at bounding box center [20, 173] width 26 height 33
